Goal: Obtain resource: Obtain resource

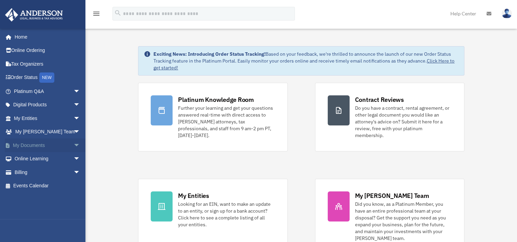
click at [73, 144] on span "arrow_drop_down" at bounding box center [80, 145] width 14 height 14
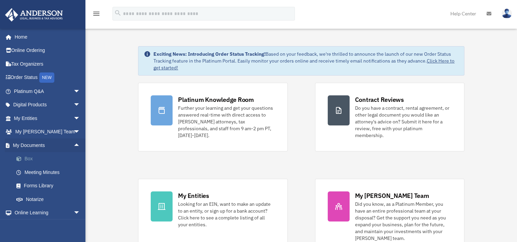
click at [31, 159] on link "Box" at bounding box center [50, 159] width 81 height 14
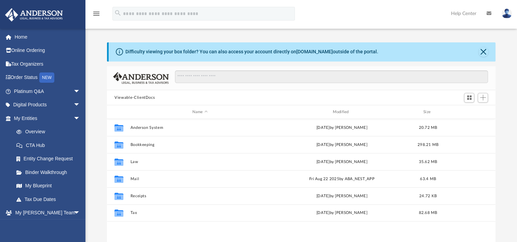
scroll to position [150, 383]
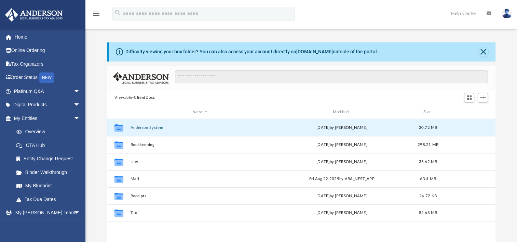
click at [152, 129] on button "Anderson System" at bounding box center [200, 127] width 139 height 4
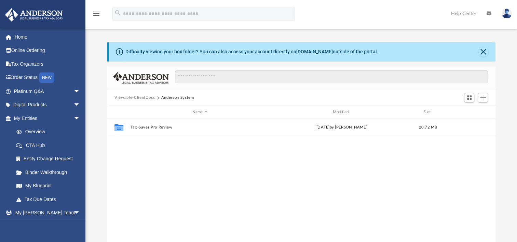
click at [141, 97] on button "Viewable-ClientDocs" at bounding box center [135, 98] width 40 height 6
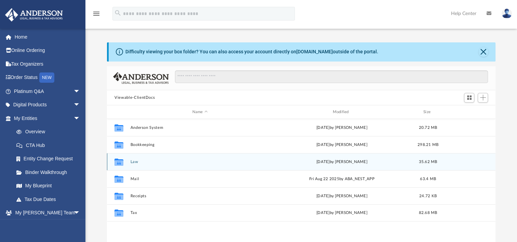
click at [135, 159] on div "Collaborated Folder Law Tue Aug 26 2025 by Mercy Solon 35.62 MB" at bounding box center [301, 161] width 389 height 17
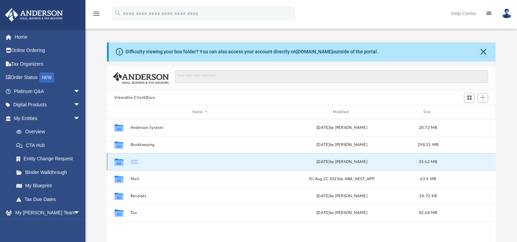
click at [135, 159] on div "Collaborated Folder Law Tue Aug 26 2025 by Mercy Solon 35.62 MB" at bounding box center [301, 161] width 389 height 17
drag, startPoint x: 135, startPoint y: 159, endPoint x: 133, endPoint y: 163, distance: 5.2
click at [133, 163] on button "Law" at bounding box center [200, 162] width 139 height 4
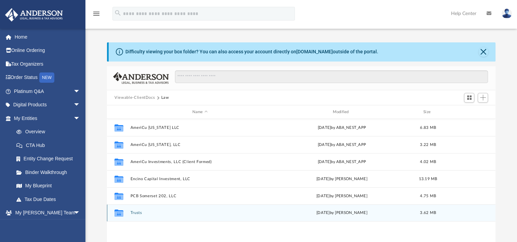
click at [205, 206] on div "Collaborated Folder Trusts Mon Oct 7 2024 by Michelle Frank 3.62 MB" at bounding box center [301, 212] width 389 height 17
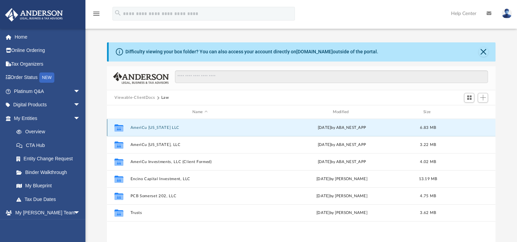
click at [152, 127] on button "AmeriCu Alabama LLC" at bounding box center [200, 127] width 139 height 4
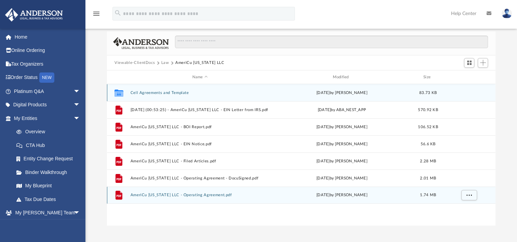
scroll to position [36, 0]
